Goal: Book appointment/travel/reservation

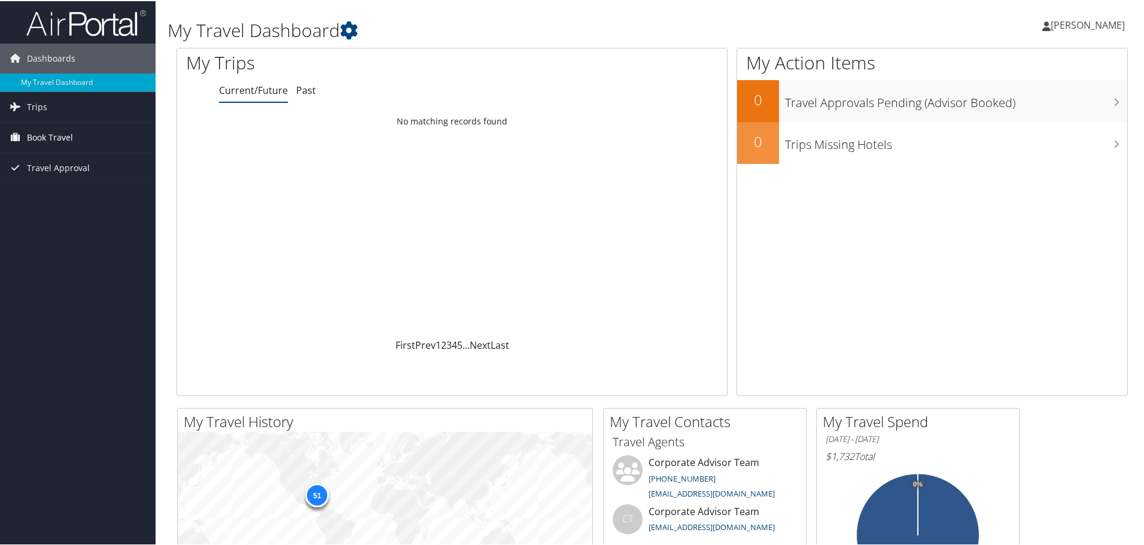
click at [58, 137] on span "Book Travel" at bounding box center [50, 137] width 46 height 30
click at [68, 193] on link "Book/Manage Online Trips" at bounding box center [78, 196] width 156 height 18
click at [41, 191] on link "Book/Manage Online Trips" at bounding box center [78, 196] width 156 height 18
